Goal: Information Seeking & Learning: Learn about a topic

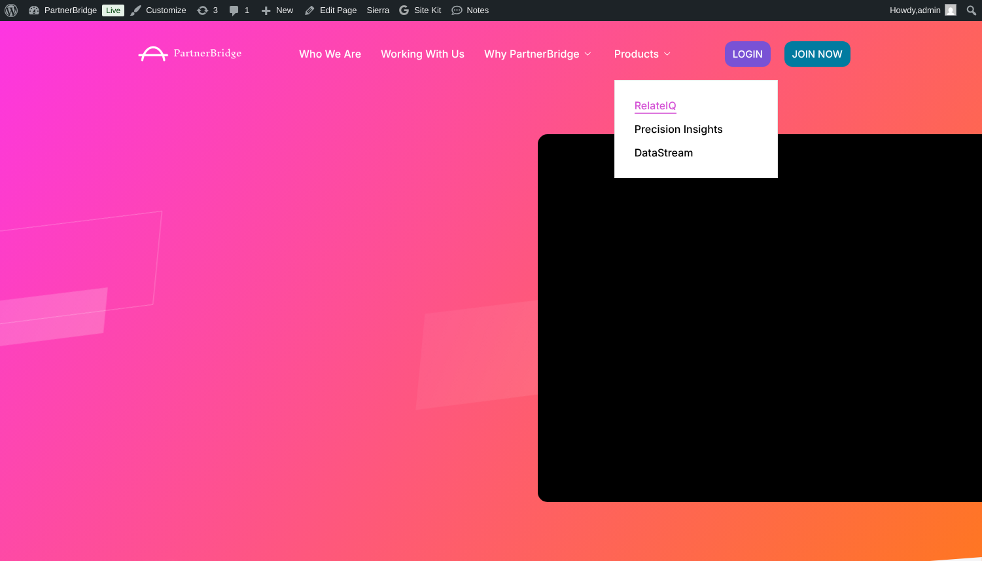
click at [656, 105] on link "RelateIQ" at bounding box center [656, 105] width 42 height 10
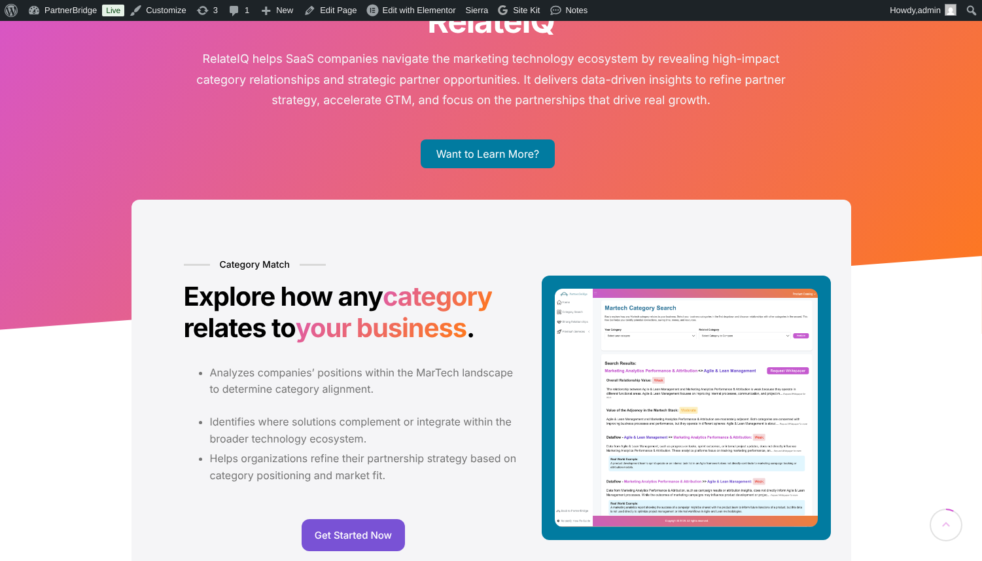
scroll to position [166, 0]
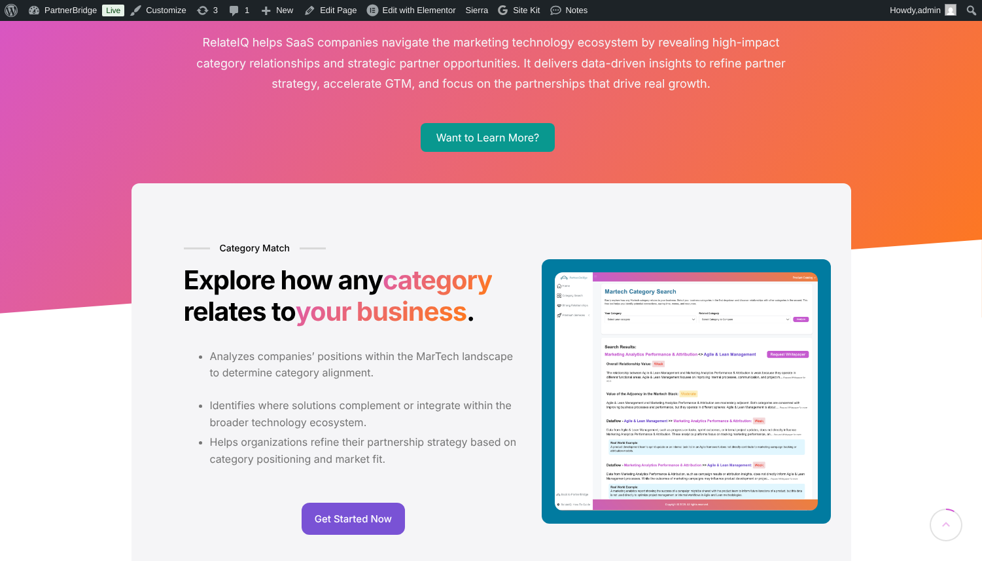
click at [504, 141] on link "Want to Learn More?" at bounding box center [488, 137] width 134 height 29
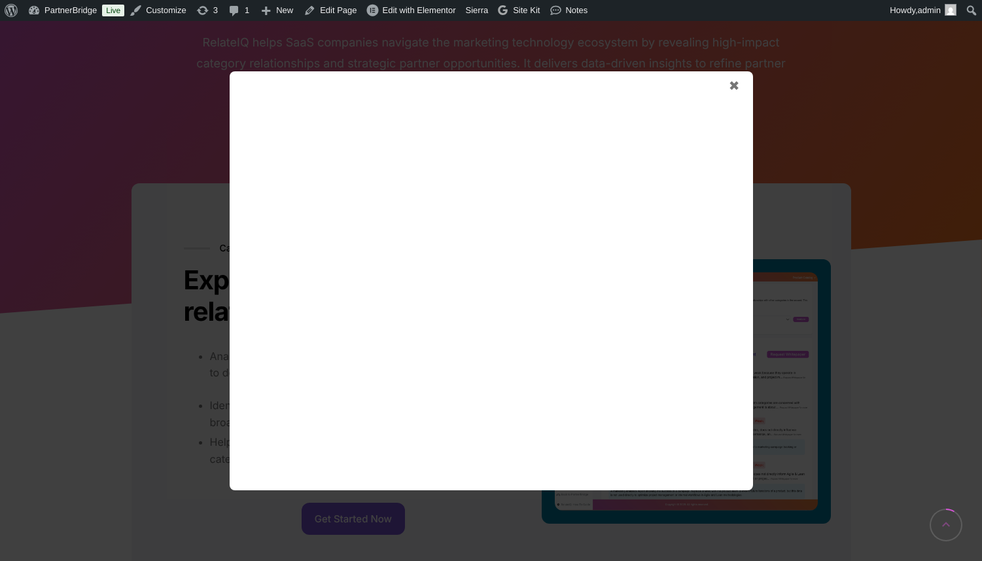
click at [739, 84] on span "✖" at bounding box center [734, 86] width 11 height 16
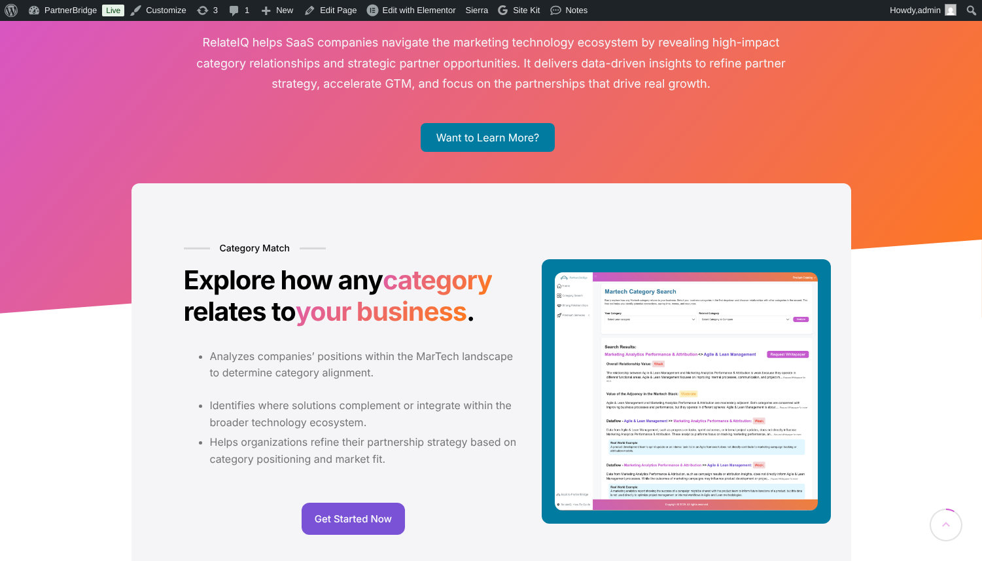
click at [634, 141] on div "Want to Learn More?" at bounding box center [491, 137] width 746 height 13
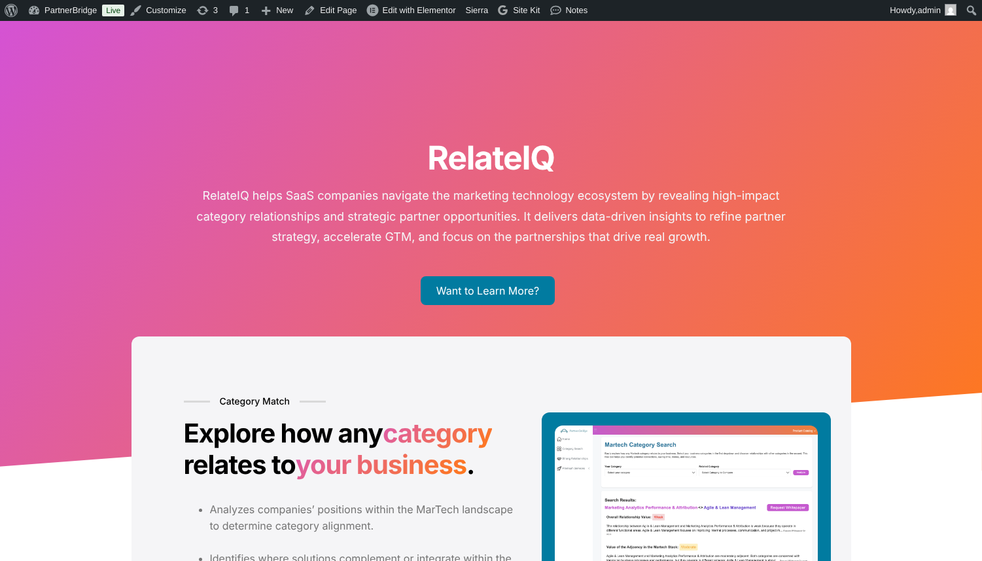
scroll to position [0, 0]
